Goal: Find specific page/section: Find specific page/section

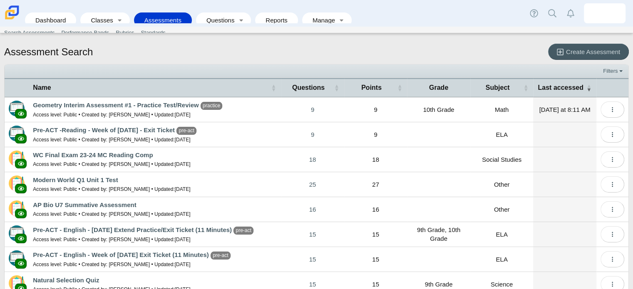
scroll to position [82, 0]
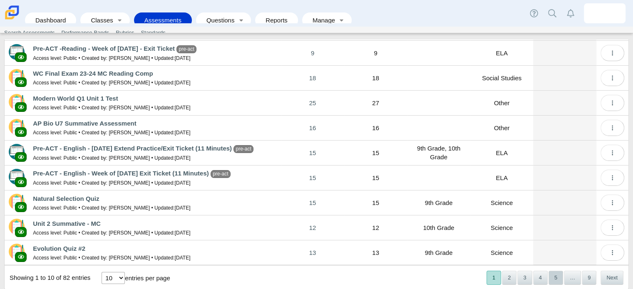
click at [552, 279] on button "5" at bounding box center [555, 278] width 15 height 14
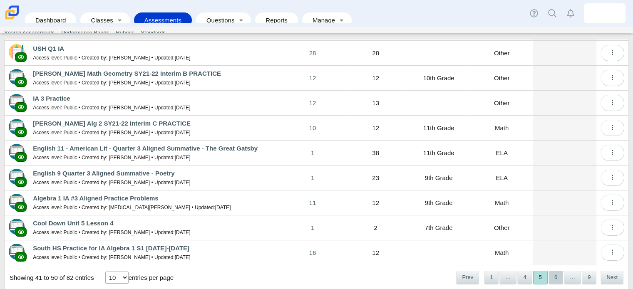
click at [550, 274] on button "6" at bounding box center [555, 278] width 15 height 14
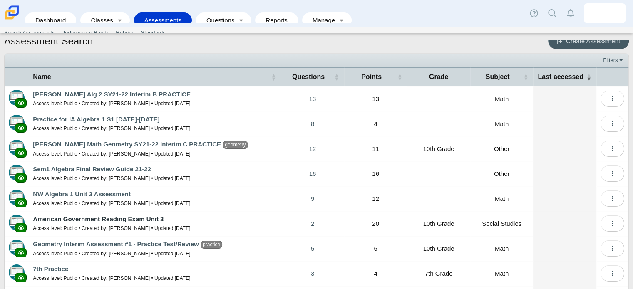
scroll to position [0, 0]
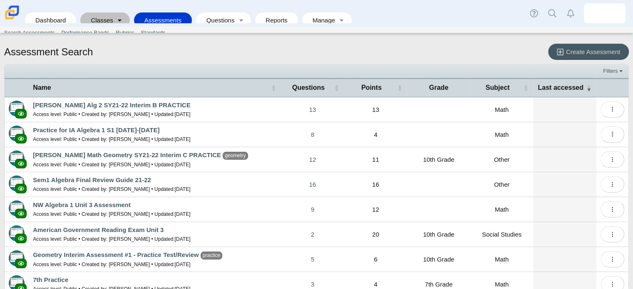
click at [118, 14] on link "Toggle expanded" at bounding box center [120, 19] width 12 height 15
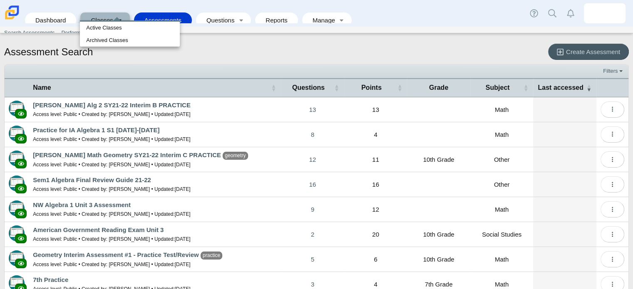
click at [320, 40] on div "Assessment Search Create Assessment Filters Show only: Loading… Name Questions …" at bounding box center [316, 165] width 633 height 250
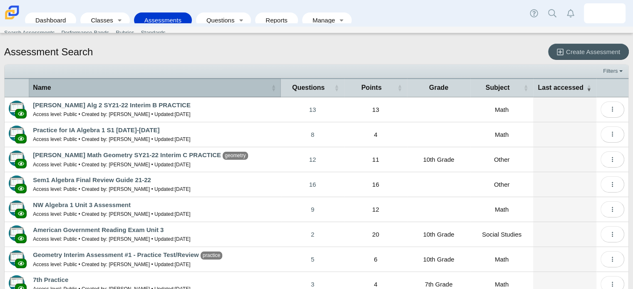
click at [44, 88] on span "Name" at bounding box center [42, 87] width 18 height 7
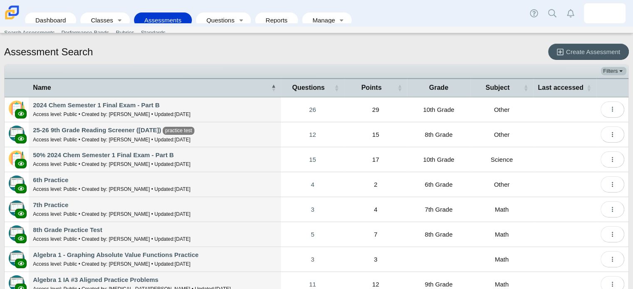
click at [607, 74] on link "Filters" at bounding box center [613, 71] width 25 height 8
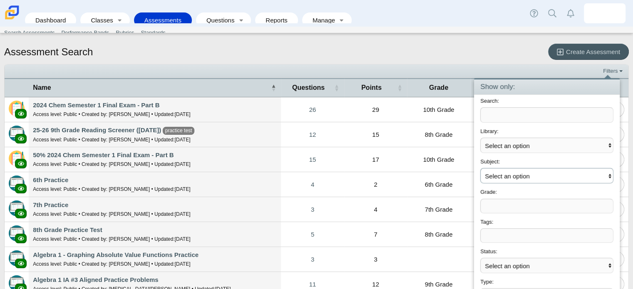
click at [534, 172] on select "Select an option ELA Math Science Social Emotional Social Studies World Languag…" at bounding box center [546, 175] width 133 height 15
select select "math"
click at [480, 168] on select "Select an option ELA Math Science Social Emotional Social Studies World Languag…" at bounding box center [546, 175] width 133 height 15
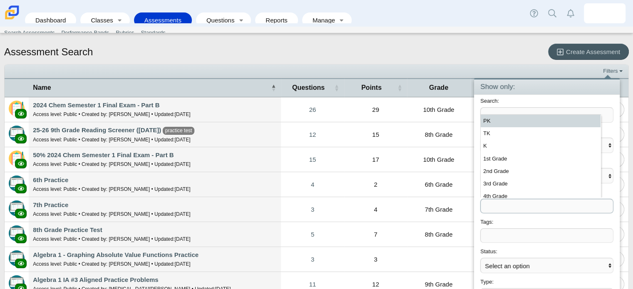
click at [494, 201] on span at bounding box center [547, 206] width 132 height 14
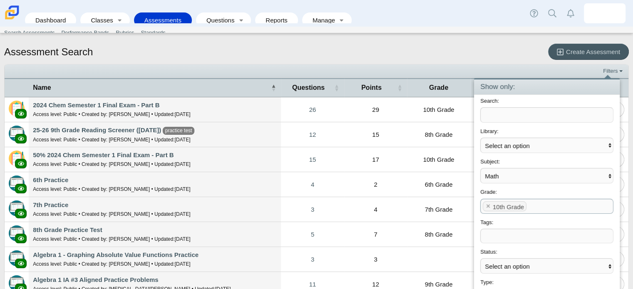
scroll to position [17, 0]
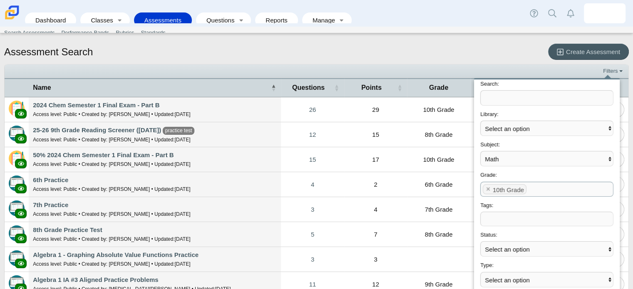
click at [516, 58] on div "Assessment Search Create Assessment" at bounding box center [316, 53] width 625 height 18
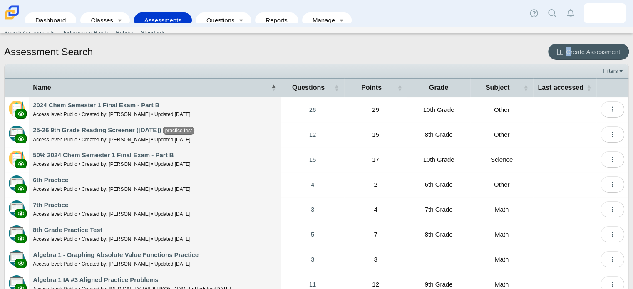
click at [516, 58] on div "Assessment Search Create Assessment" at bounding box center [316, 53] width 625 height 18
click at [608, 72] on link "Filters" at bounding box center [613, 71] width 25 height 8
select select "math"
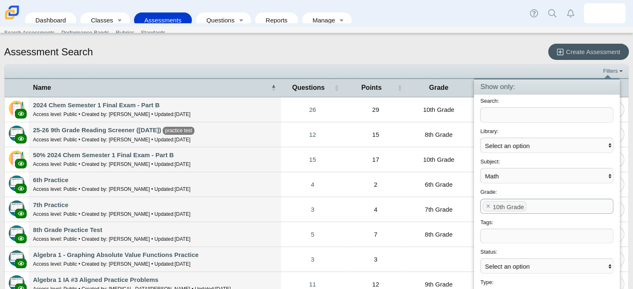
click at [540, 206] on span at bounding box center [570, 206] width 84 height 14
click at [532, 206] on x "remove tag" at bounding box center [535, 205] width 7 height 5
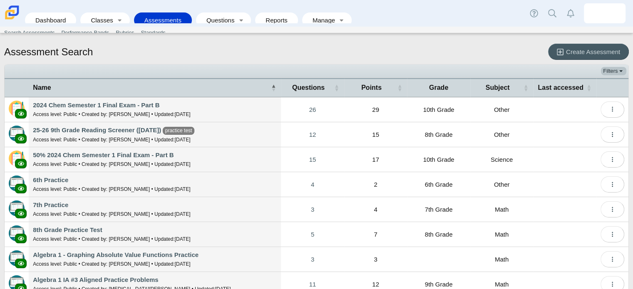
click at [610, 69] on link "Filters" at bounding box center [613, 71] width 25 height 8
select select "math"
